Goal: Contribute content: Add original content to the website for others to see

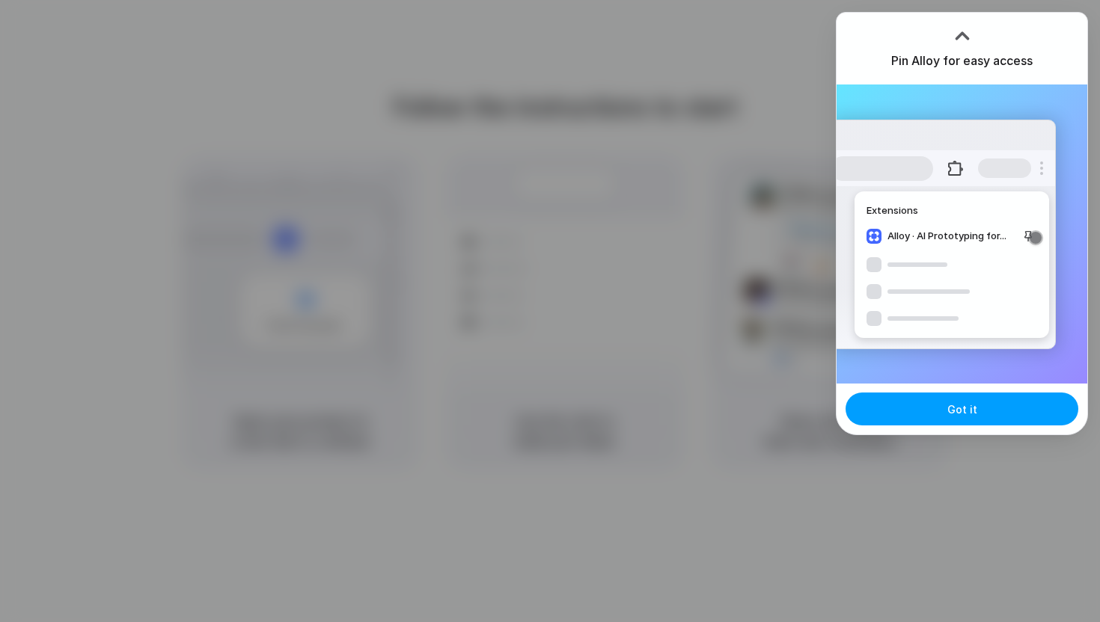
click at [904, 426] on div "Got it" at bounding box center [961, 409] width 251 height 51
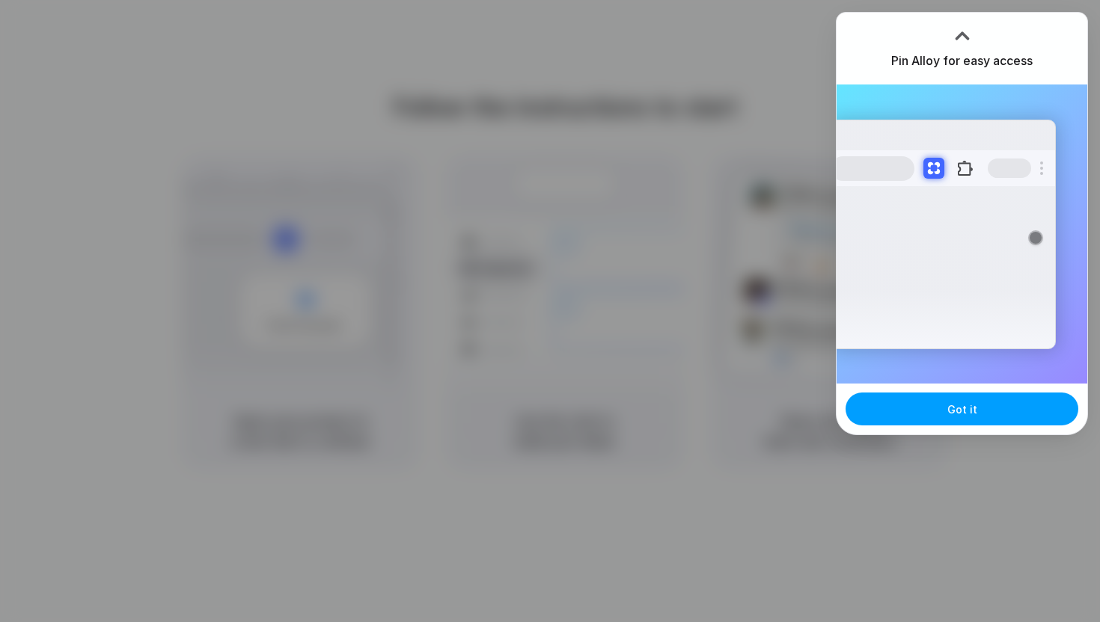
click at [879, 412] on button "Got it" at bounding box center [961, 409] width 233 height 33
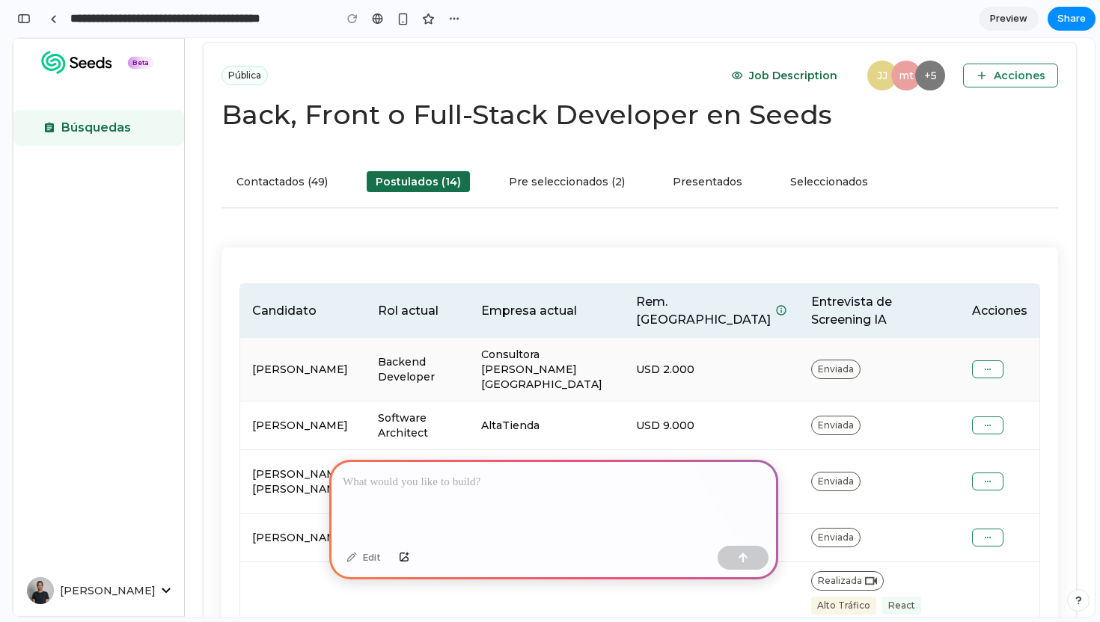
scroll to position [58, 0]
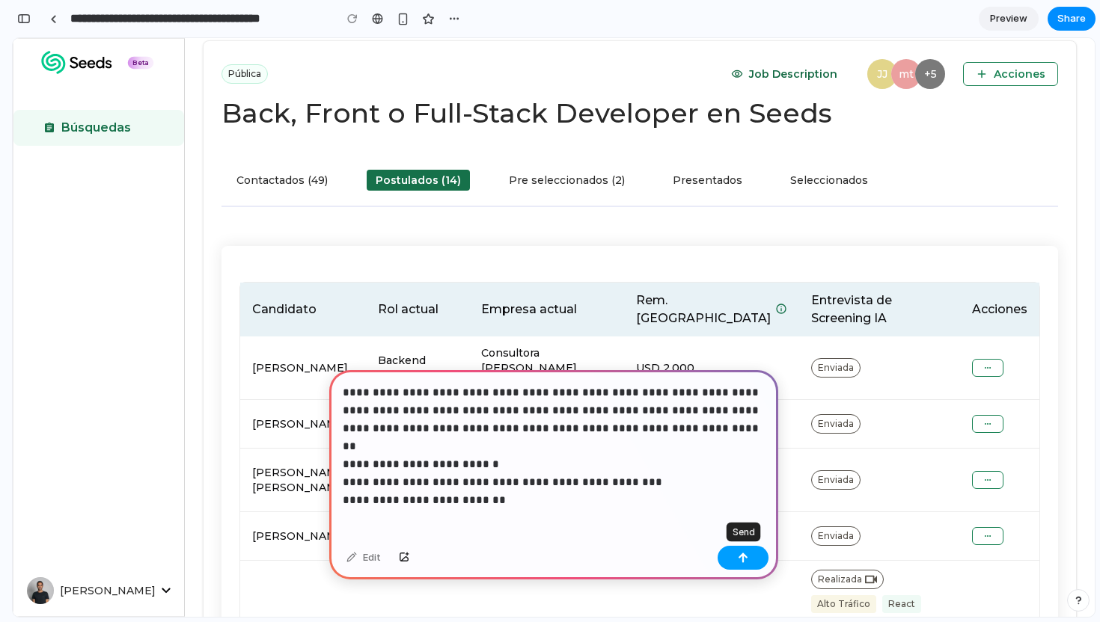
click at [734, 561] on button "button" at bounding box center [742, 558] width 51 height 24
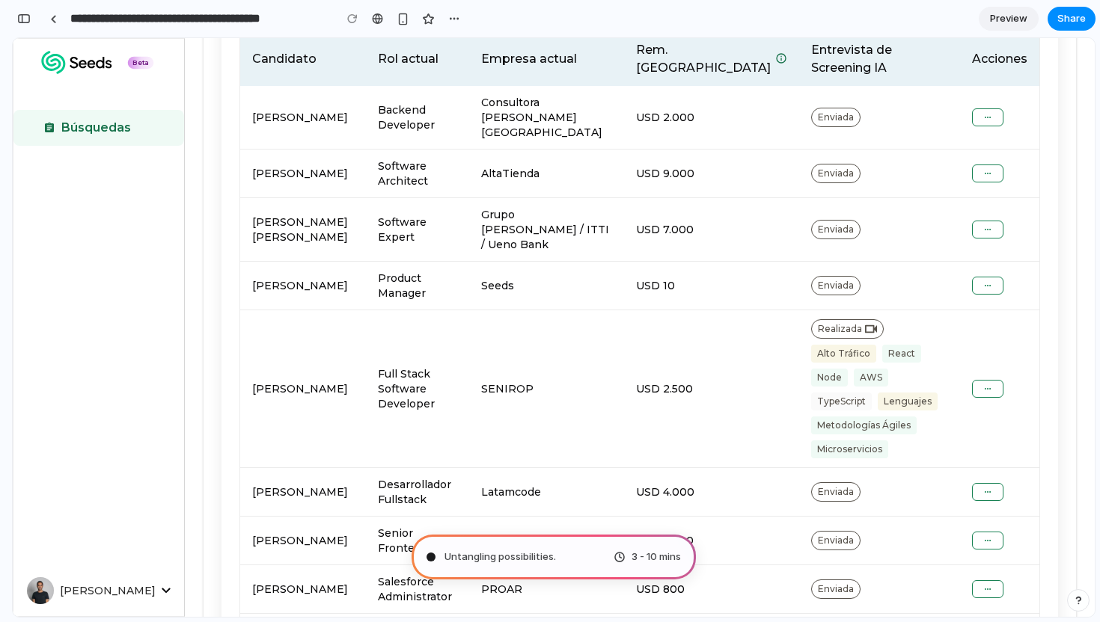
scroll to position [0, 0]
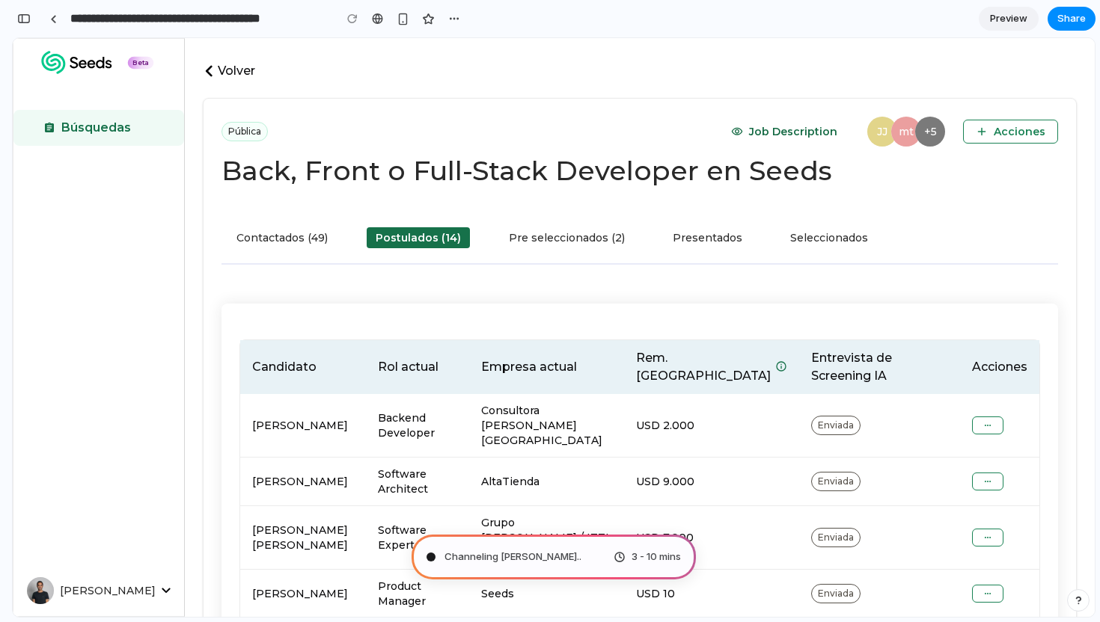
type input "**********"
